Goal: Information Seeking & Learning: Learn about a topic

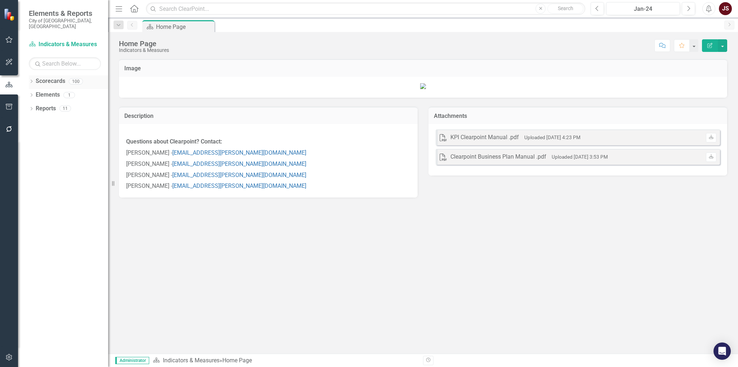
click at [30, 80] on icon "Dropdown" at bounding box center [31, 82] width 5 height 4
click at [35, 106] on icon "Dropdown" at bounding box center [34, 108] width 5 height 4
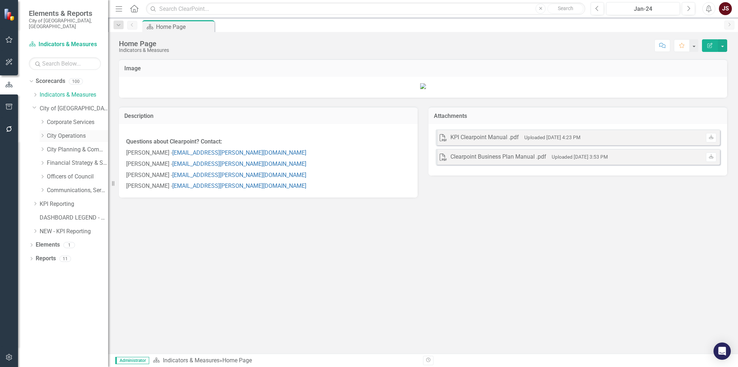
click at [45, 133] on icon "Dropdown" at bounding box center [42, 135] width 5 height 4
click at [35, 105] on icon "Dropdown" at bounding box center [34, 107] width 4 height 5
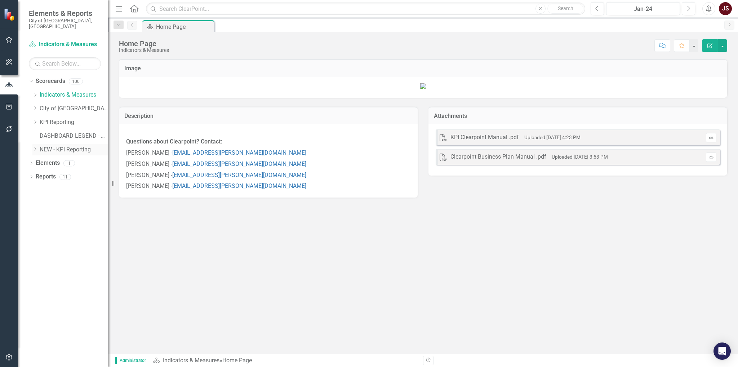
click at [36, 144] on div "Dropdown NEW - KPI Reporting" at bounding box center [70, 150] width 76 height 12
click at [37, 147] on icon "Dropdown" at bounding box center [34, 149] width 5 height 4
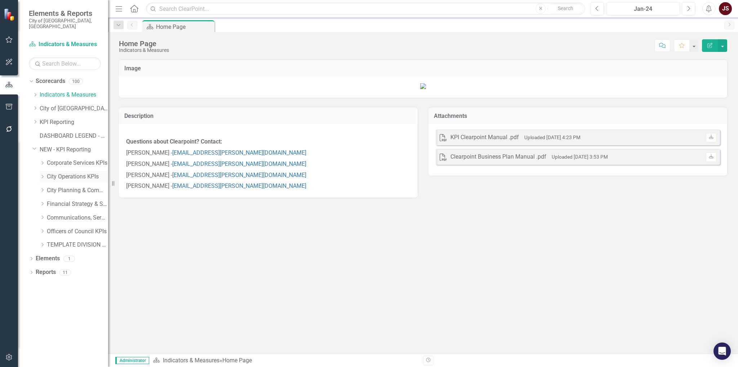
click at [43, 175] on icon at bounding box center [43, 177] width 2 height 4
click at [76, 214] on link "Waste, Water & Environment KPIs" at bounding box center [81, 218] width 54 height 8
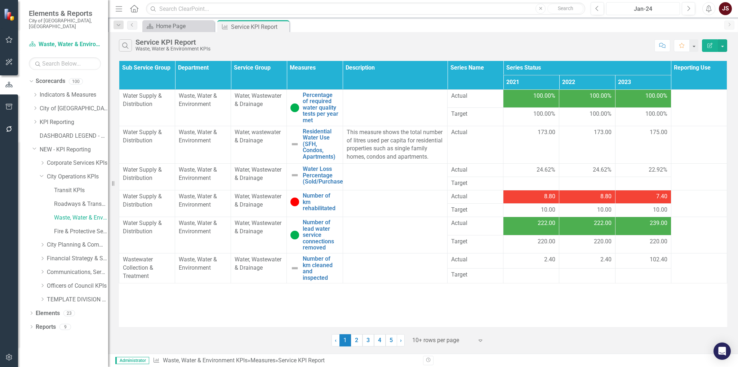
click at [636, 12] on div "Jan-24" at bounding box center [643, 9] width 69 height 9
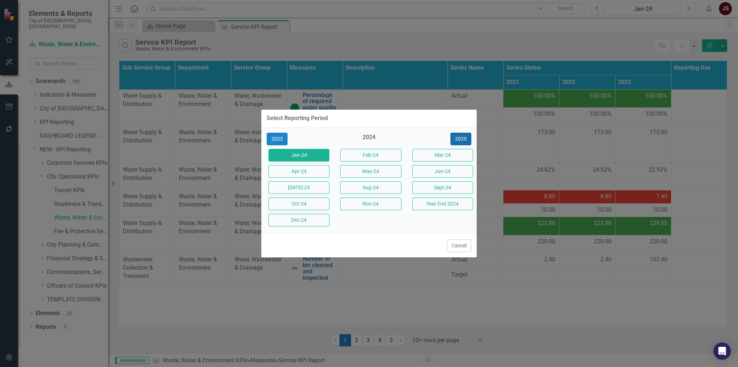
click at [458, 138] on button "2025" at bounding box center [461, 139] width 21 height 13
click at [305, 185] on button "[DATE]-25" at bounding box center [299, 187] width 61 height 13
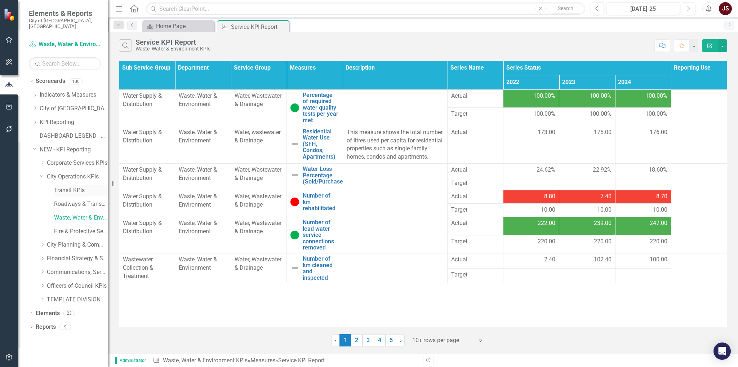
click at [62, 186] on link "Transit KPIs" at bounding box center [81, 190] width 54 height 8
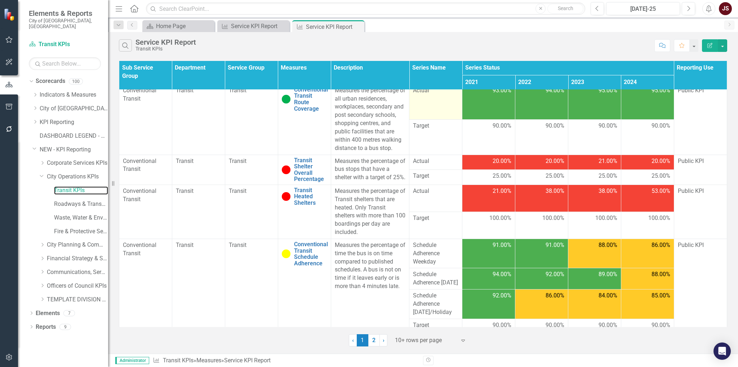
scroll to position [72, 0]
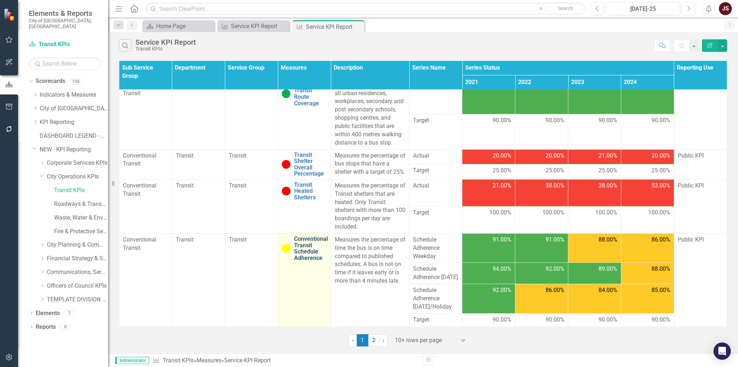
click at [311, 236] on link "Conventional Transit Schedule Adherence" at bounding box center [311, 248] width 34 height 25
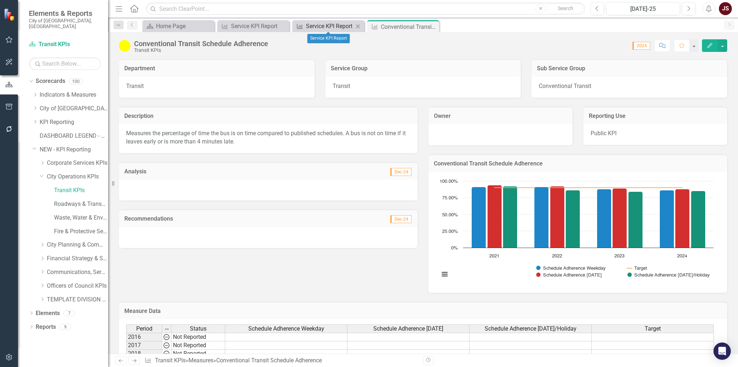
click at [327, 28] on div "Service KPI Report" at bounding box center [330, 26] width 48 height 9
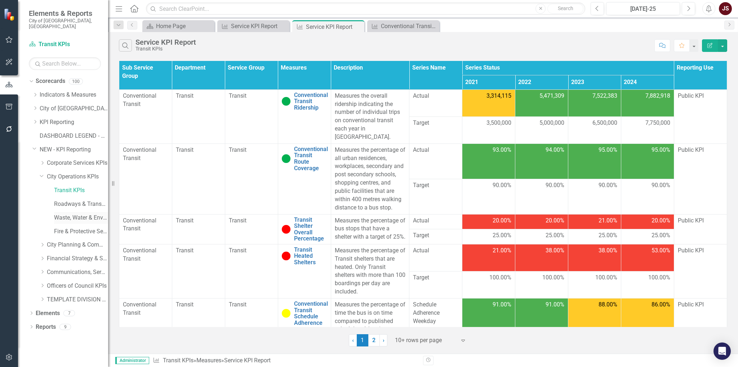
click at [79, 214] on link "Waste, Water & Environment KPIs" at bounding box center [81, 218] width 54 height 8
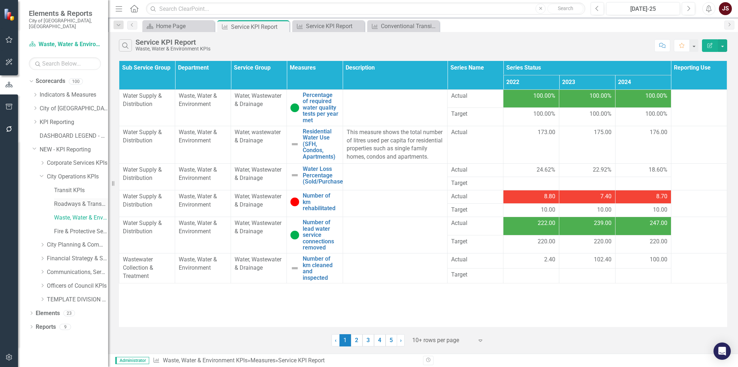
click at [84, 200] on link "Roadways & Transportation KPIs" at bounding box center [81, 204] width 54 height 8
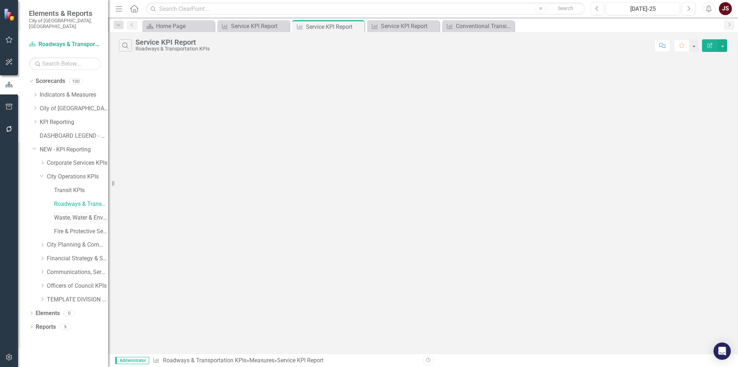
click at [75, 214] on link "Waste, Water & Environment KPIs" at bounding box center [81, 218] width 54 height 8
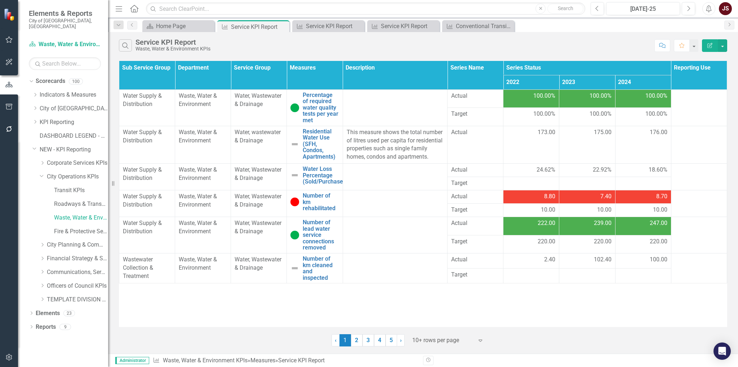
click at [357, 339] on link "2" at bounding box center [357, 340] width 12 height 12
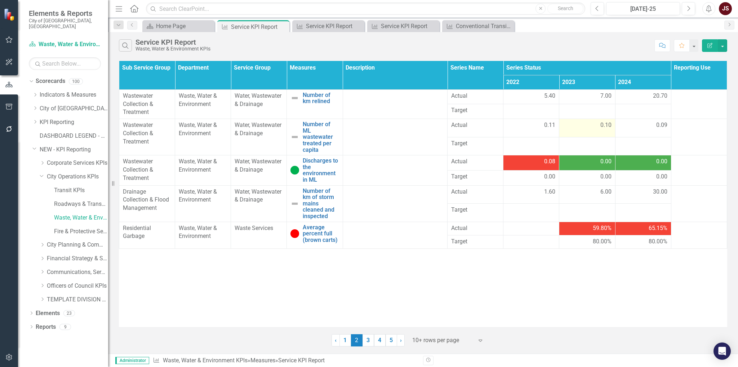
click at [583, 123] on div "0.10" at bounding box center [587, 125] width 48 height 8
